Goal: Information Seeking & Learning: Learn about a topic

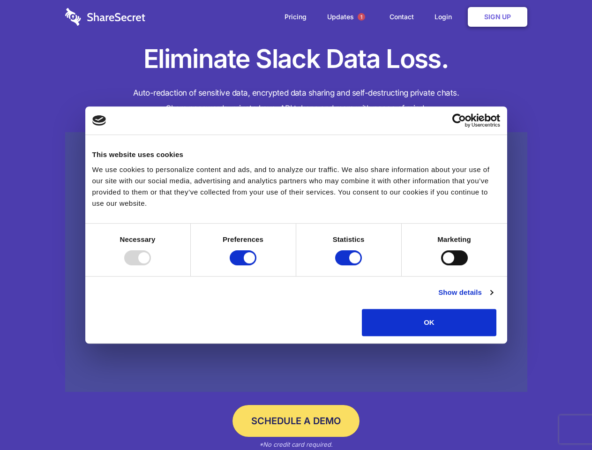
click at [151, 265] on div at bounding box center [137, 257] width 27 height 15
click at [257, 265] on input "Preferences" at bounding box center [243, 257] width 27 height 15
checkbox input "false"
click at [350, 265] on input "Statistics" at bounding box center [348, 257] width 27 height 15
checkbox input "false"
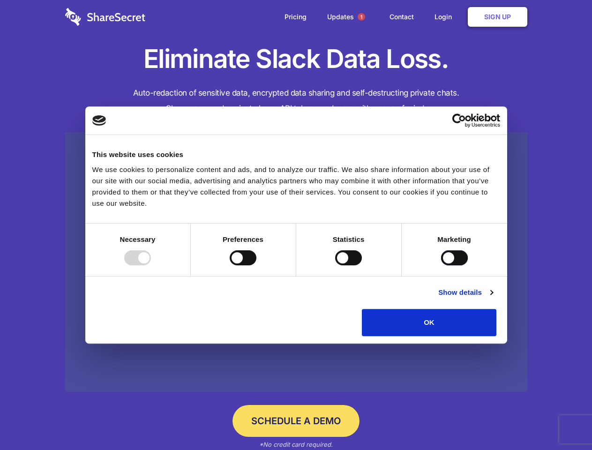
click at [441, 265] on input "Marketing" at bounding box center [454, 257] width 27 height 15
checkbox input "true"
click at [493, 298] on link "Show details" at bounding box center [466, 292] width 54 height 11
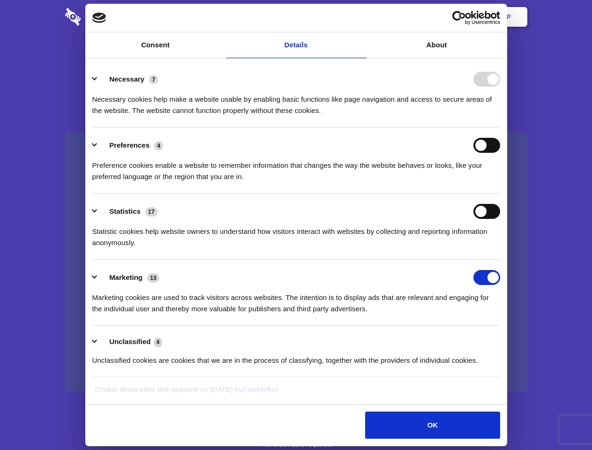
click at [500, 128] on li "Necessary 7 Necessary cookies help make a website usable by enabling basic func…" at bounding box center [296, 94] width 408 height 66
click at [361, 17] on span "1" at bounding box center [362, 17] width 8 height 8
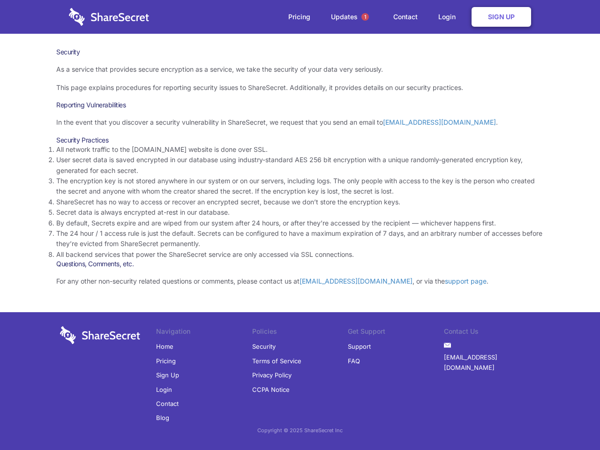
click at [300, 225] on li "By default, Secrets expire and are wiped from our system after 24 hours, or aft…" at bounding box center [300, 223] width 488 height 10
click at [365, 17] on span "1" at bounding box center [366, 17] width 8 height 8
